Goal: Task Accomplishment & Management: Use online tool/utility

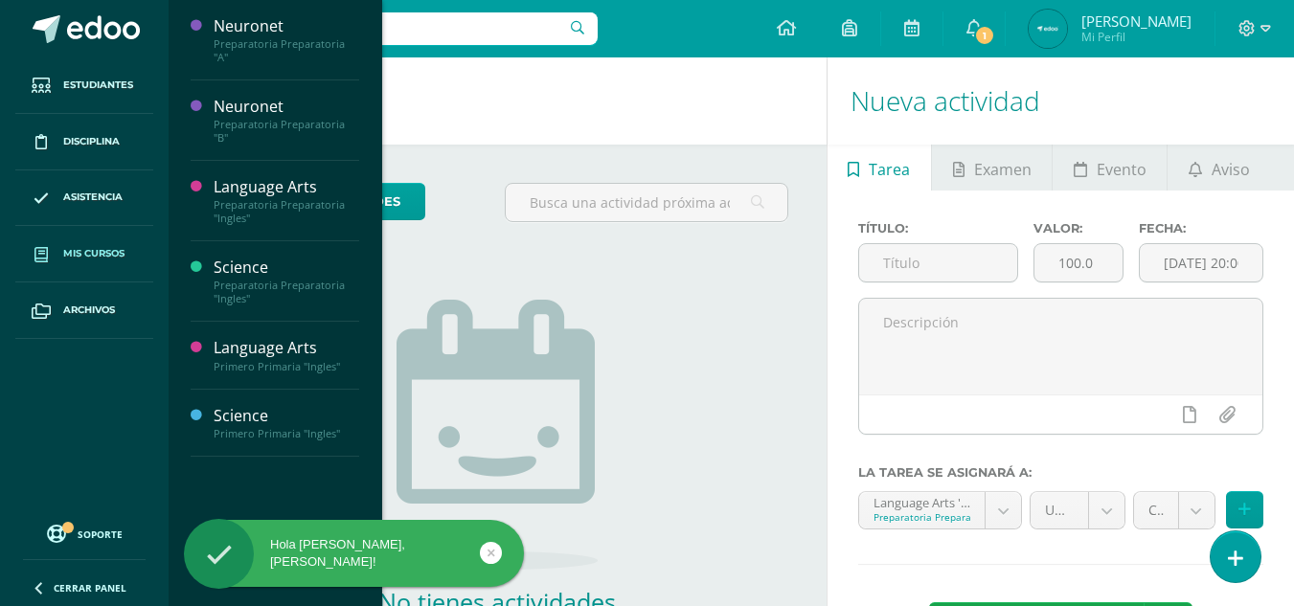
click at [63, 259] on span "Mis cursos" at bounding box center [93, 253] width 61 height 15
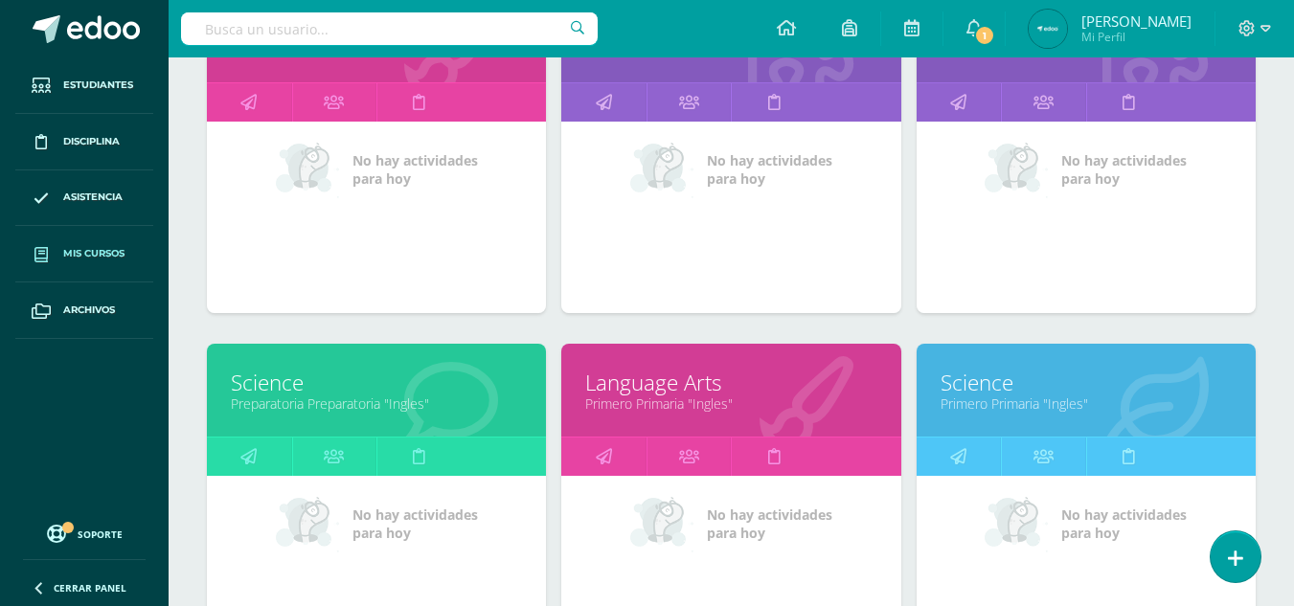
scroll to position [368, 0]
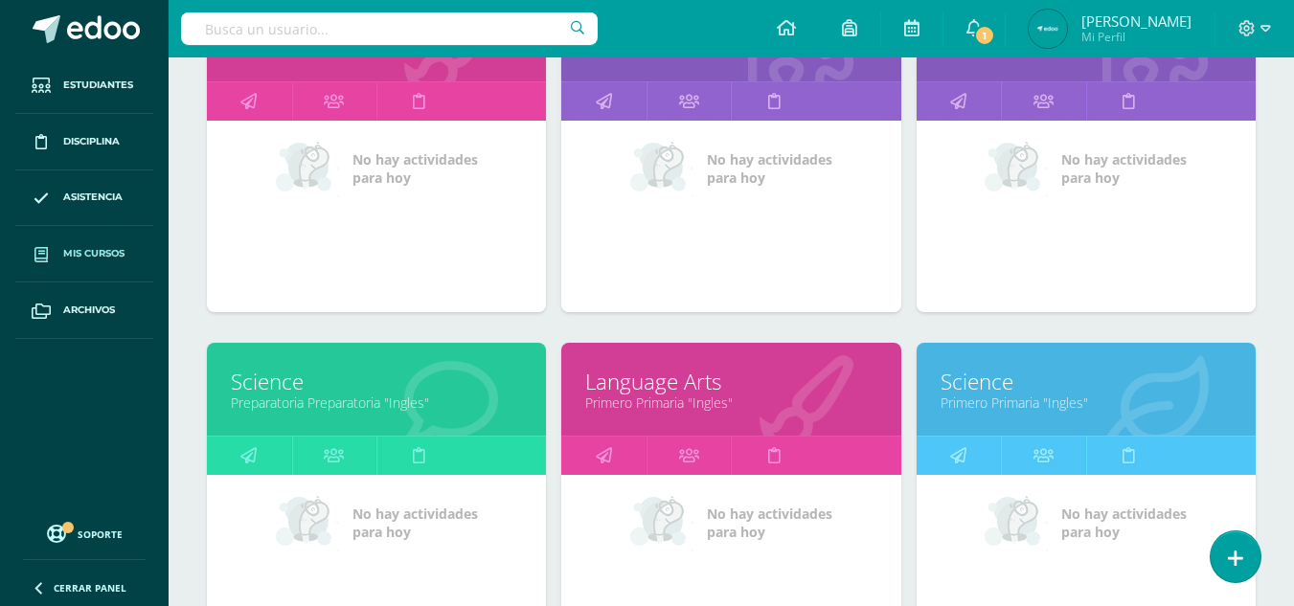
click at [724, 413] on div at bounding box center [807, 391] width 190 height 128
click at [644, 379] on link "Language Arts" at bounding box center [730, 382] width 291 height 30
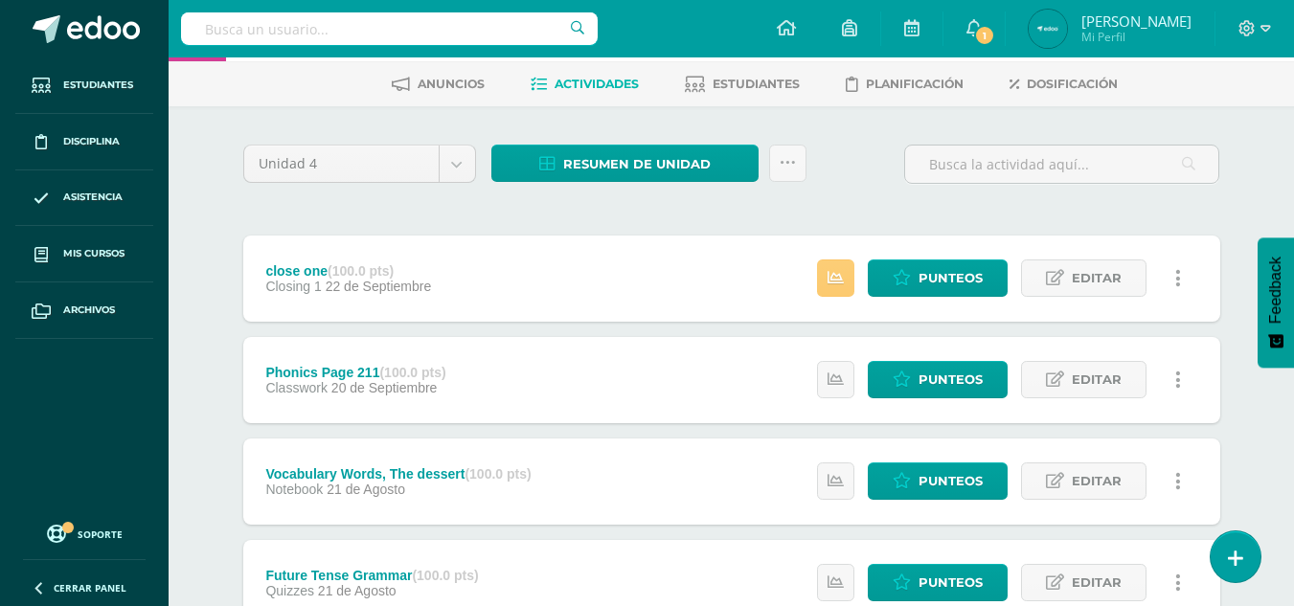
scroll to position [87, 0]
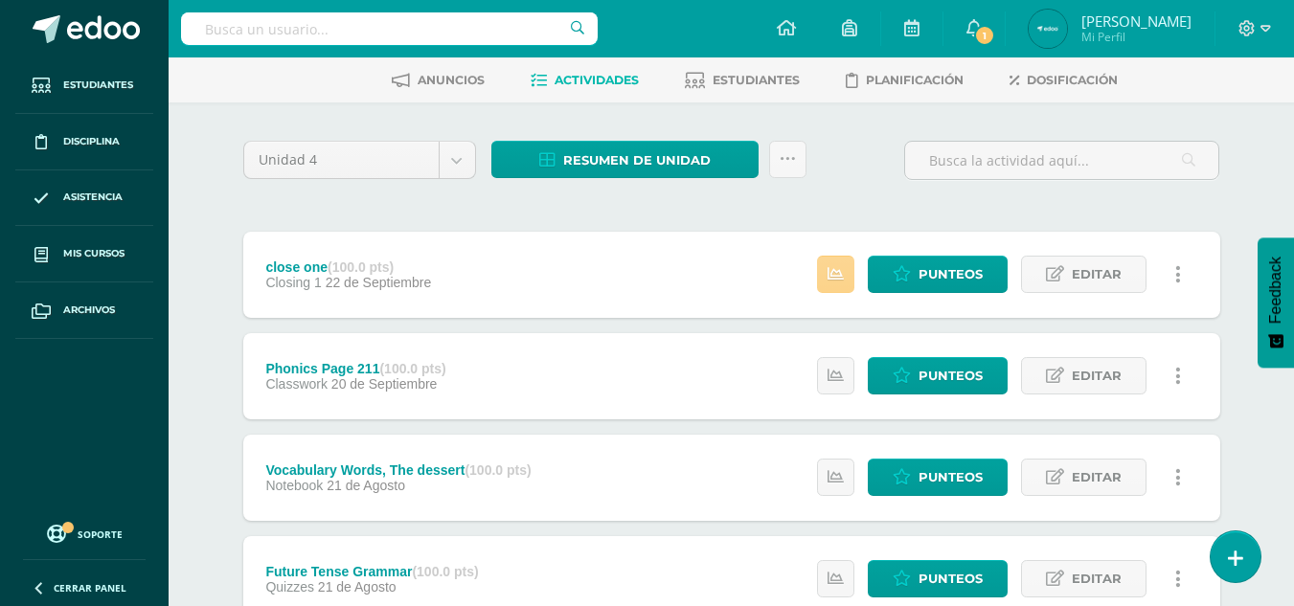
click at [837, 288] on link at bounding box center [835, 274] width 37 height 37
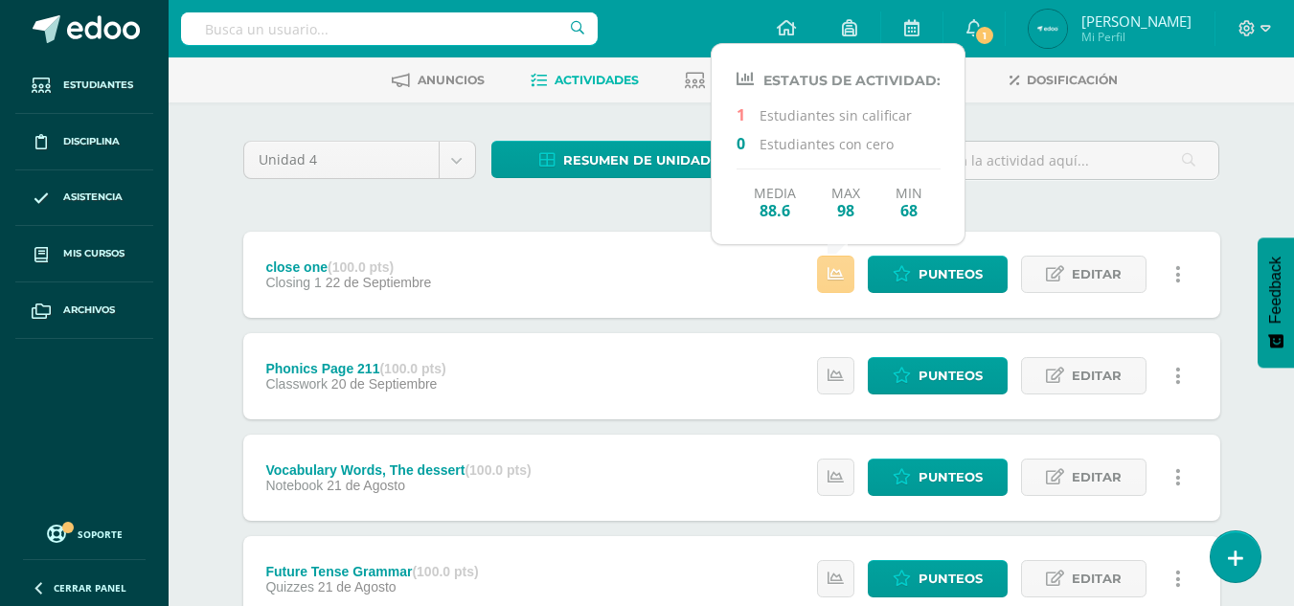
click at [837, 288] on link at bounding box center [835, 274] width 37 height 37
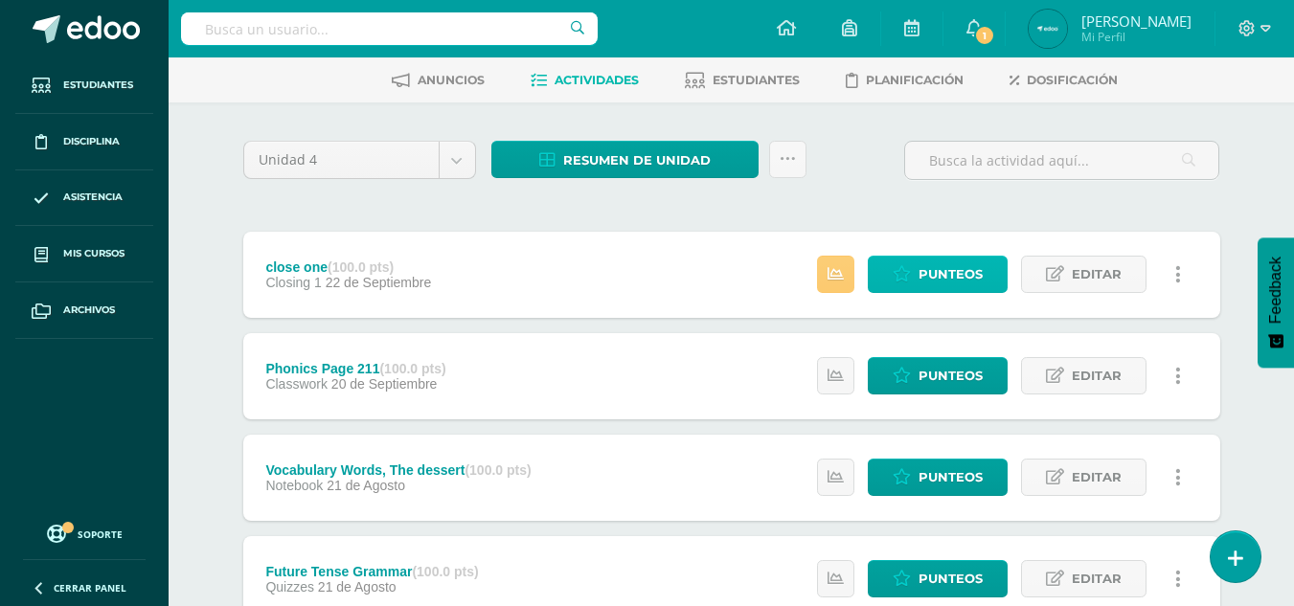
click at [918, 271] on link "Punteos" at bounding box center [938, 274] width 140 height 37
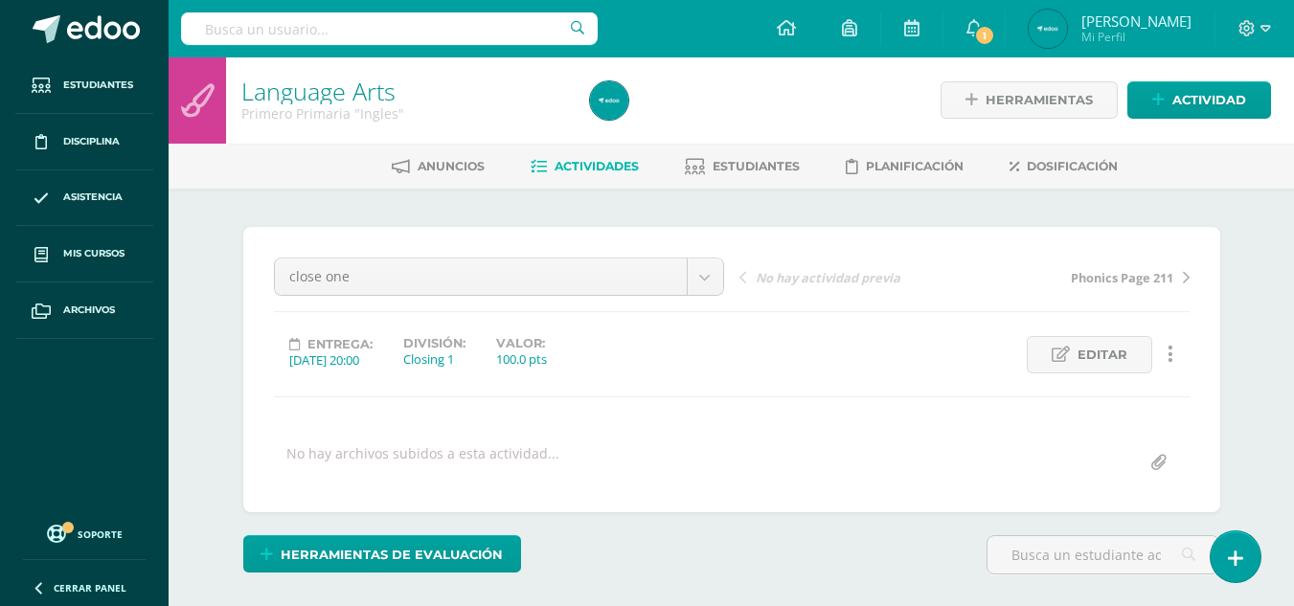
scroll to position [2, 0]
